Goal: Task Accomplishment & Management: Manage account settings

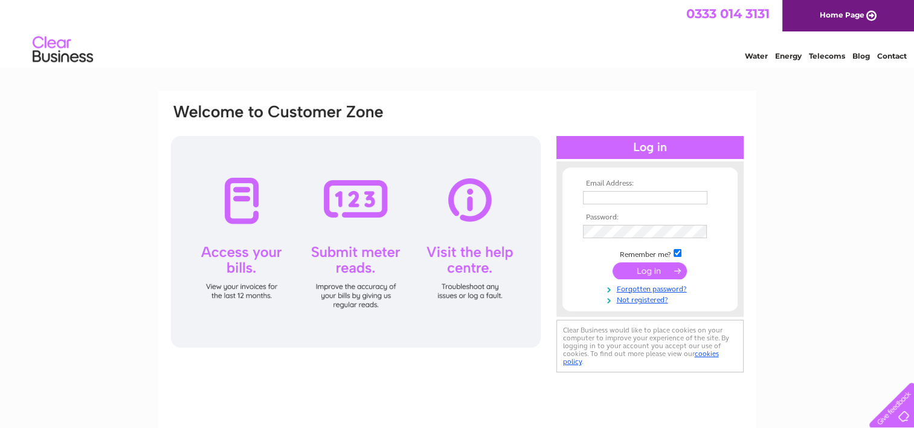
type input "rita.day@mnvconsulting.eu"
click at [639, 273] on input "submit" at bounding box center [650, 270] width 74 height 17
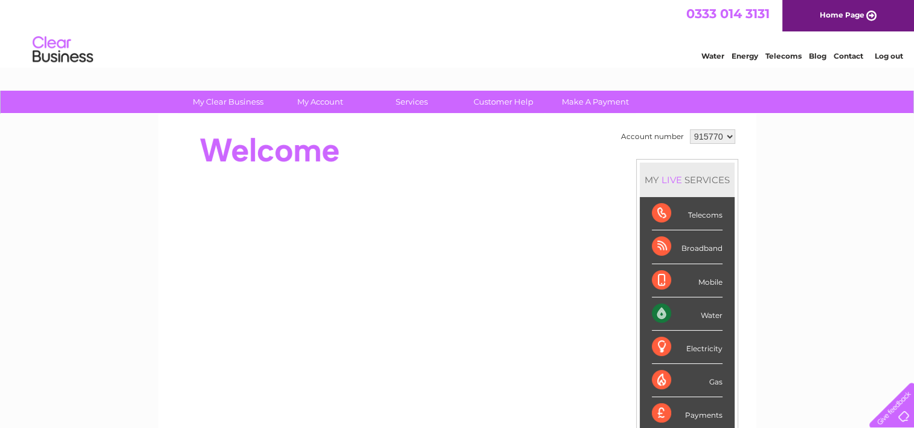
click at [705, 317] on div "Water" at bounding box center [687, 313] width 71 height 33
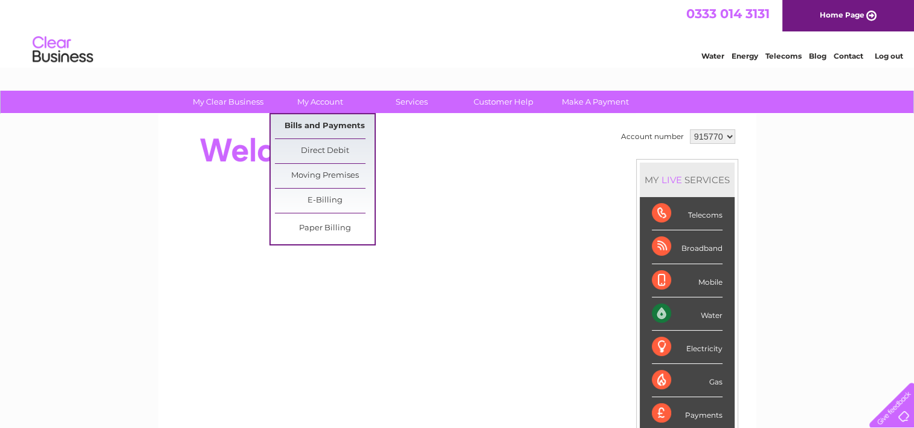
click at [334, 126] on link "Bills and Payments" at bounding box center [325, 126] width 100 height 24
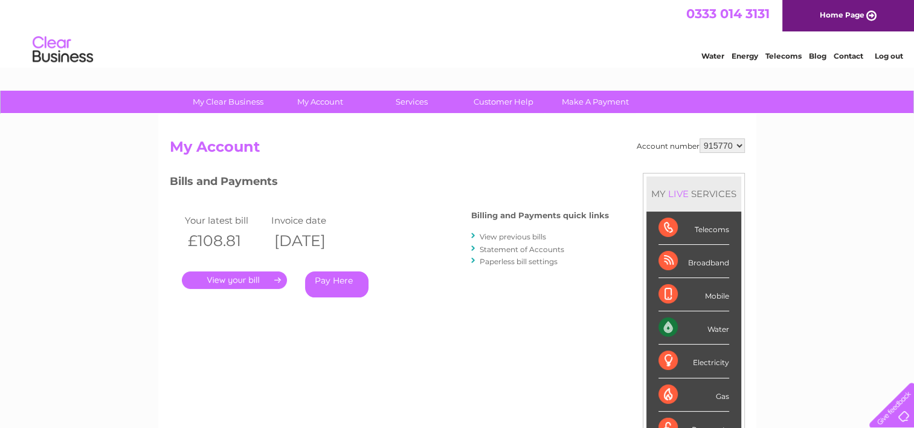
click at [511, 238] on link "View previous bills" at bounding box center [513, 236] width 66 height 9
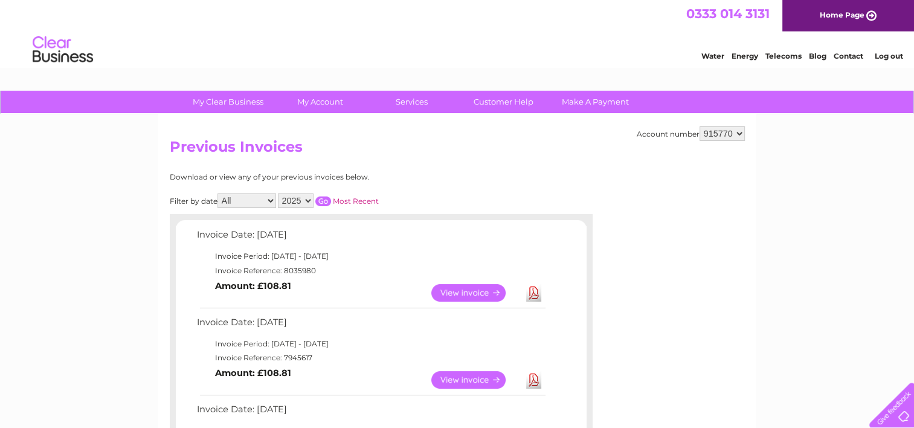
click at [482, 376] on link "View" at bounding box center [476, 380] width 89 height 18
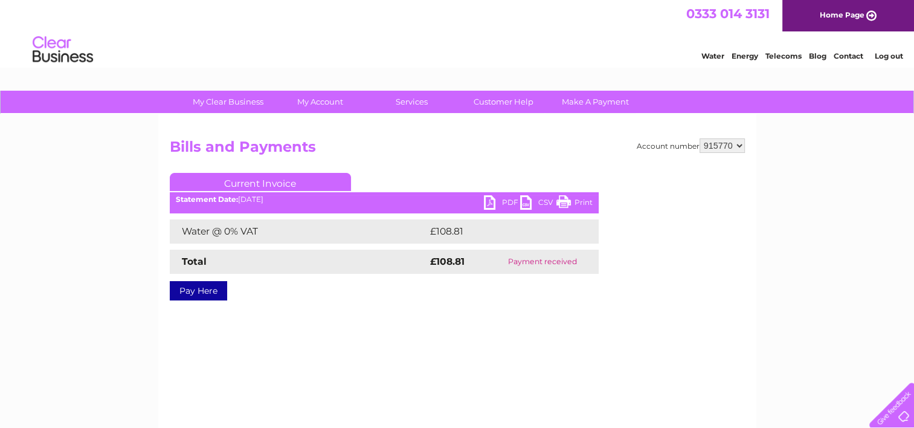
click at [572, 202] on link "Print" at bounding box center [575, 204] width 36 height 18
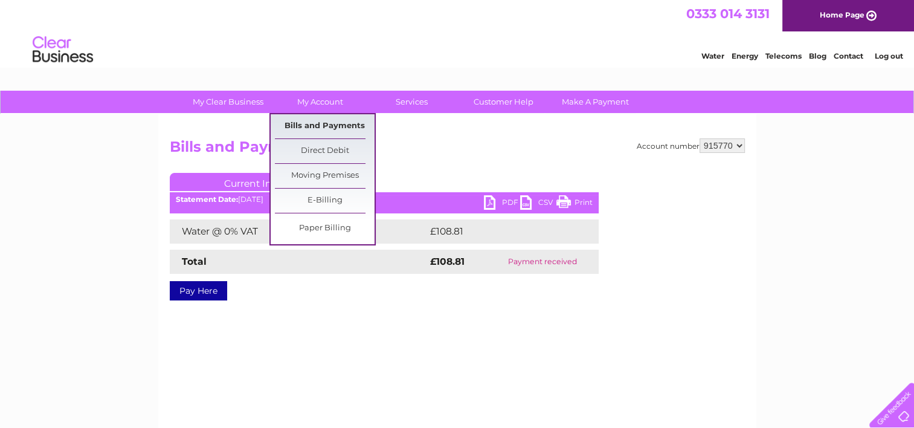
click at [306, 124] on link "Bills and Payments" at bounding box center [325, 126] width 100 height 24
